Goal: Transaction & Acquisition: Download file/media

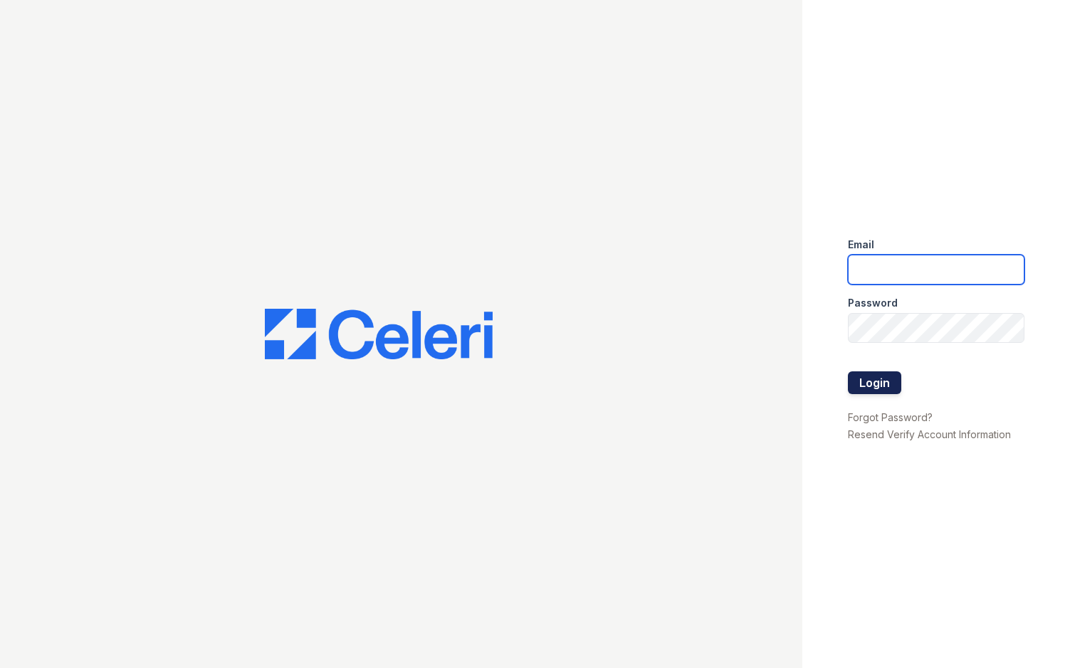
type input "jadastallings@spmlv.com"
click at [878, 382] on button "Login" at bounding box center [873, 382] width 53 height 23
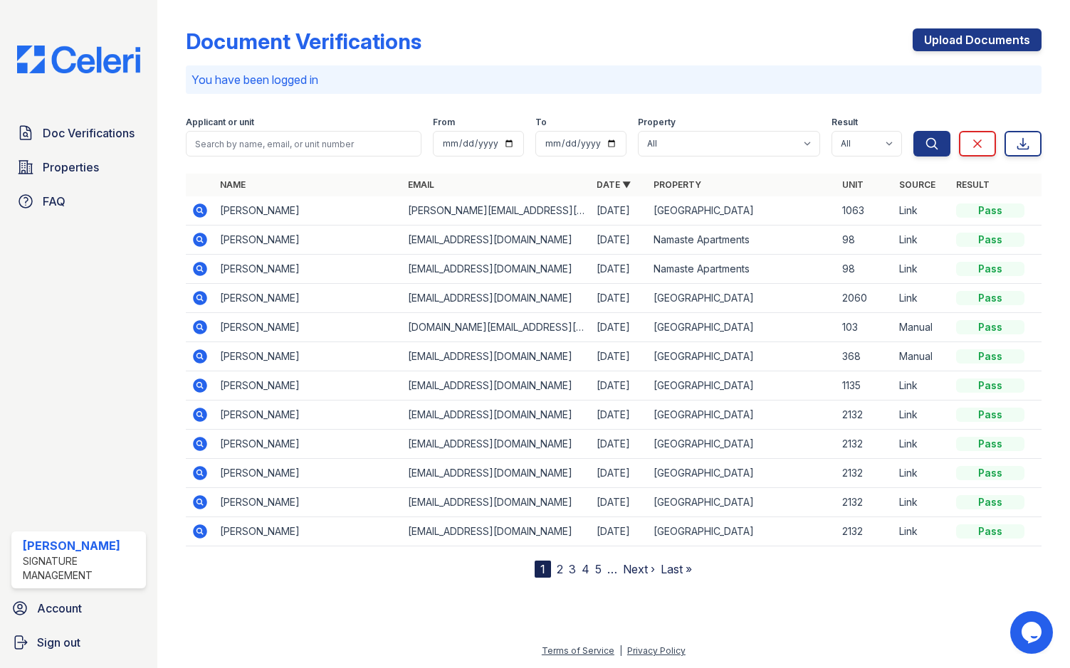
click at [197, 237] on icon at bounding box center [199, 239] width 17 height 17
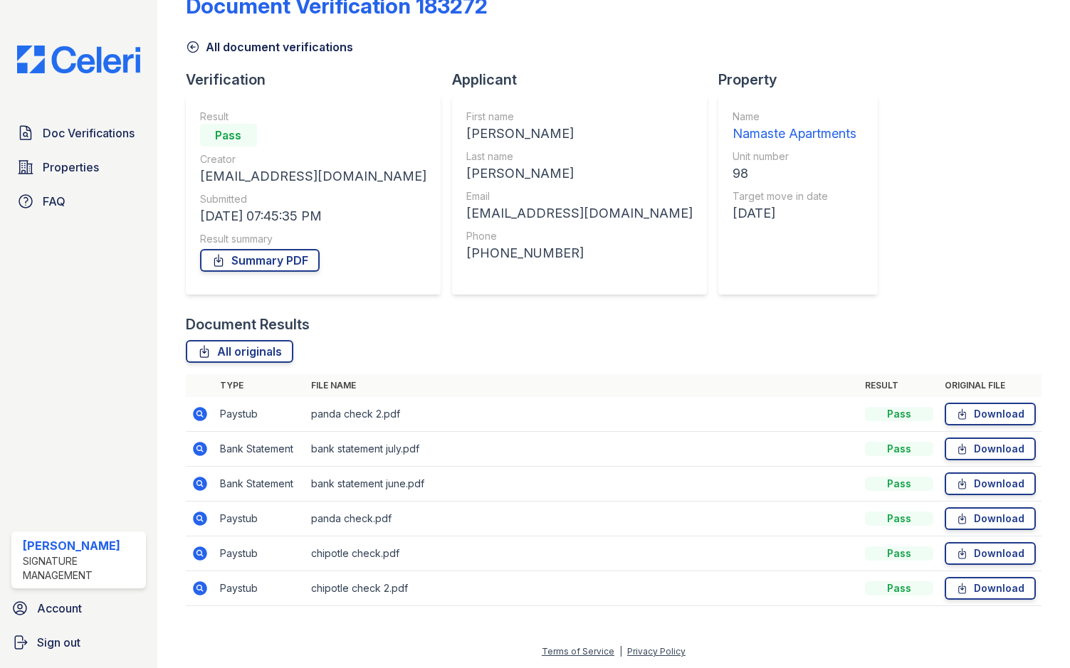
scroll to position [36, 0]
click at [279, 258] on link "Summary PDF" at bounding box center [260, 259] width 120 height 23
click at [1000, 586] on link "Download" at bounding box center [989, 587] width 91 height 23
click at [999, 554] on link "Download" at bounding box center [989, 553] width 91 height 23
click at [992, 520] on link "Download" at bounding box center [989, 518] width 91 height 23
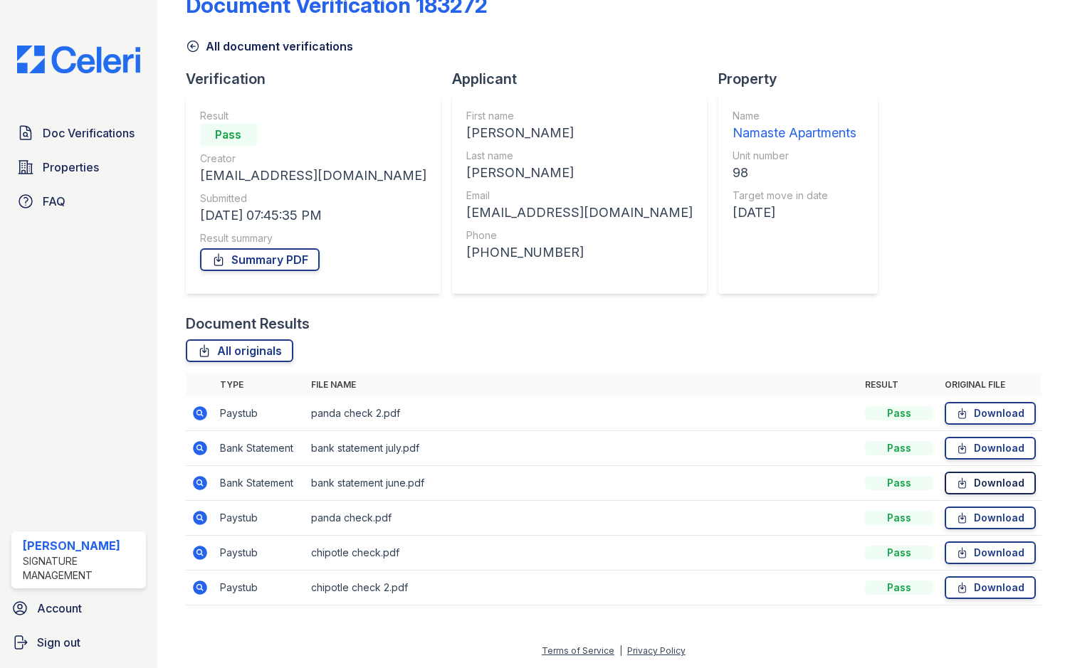
click at [989, 483] on link "Download" at bounding box center [989, 483] width 91 height 23
click at [997, 447] on link "Download" at bounding box center [989, 448] width 91 height 23
click at [1001, 411] on link "Download" at bounding box center [989, 413] width 91 height 23
